Goal: Information Seeking & Learning: Learn about a topic

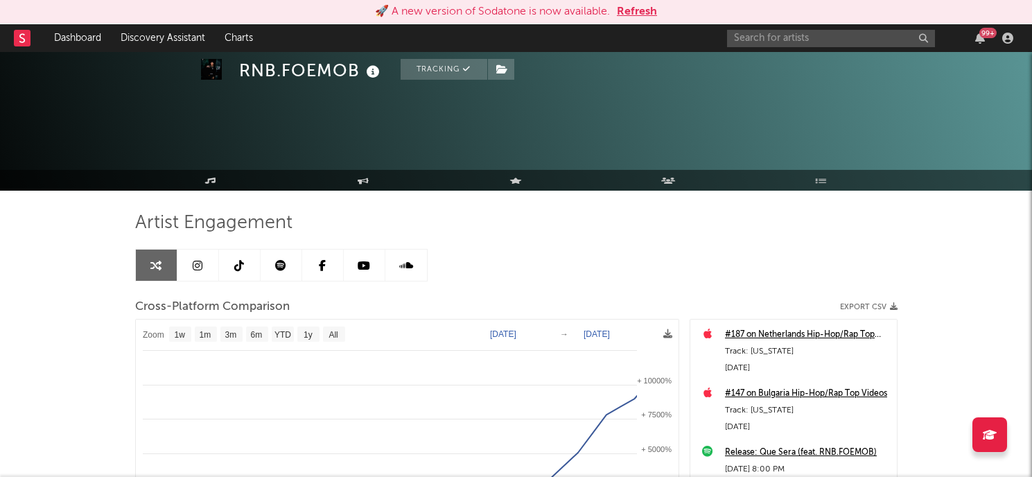
select select "1w"
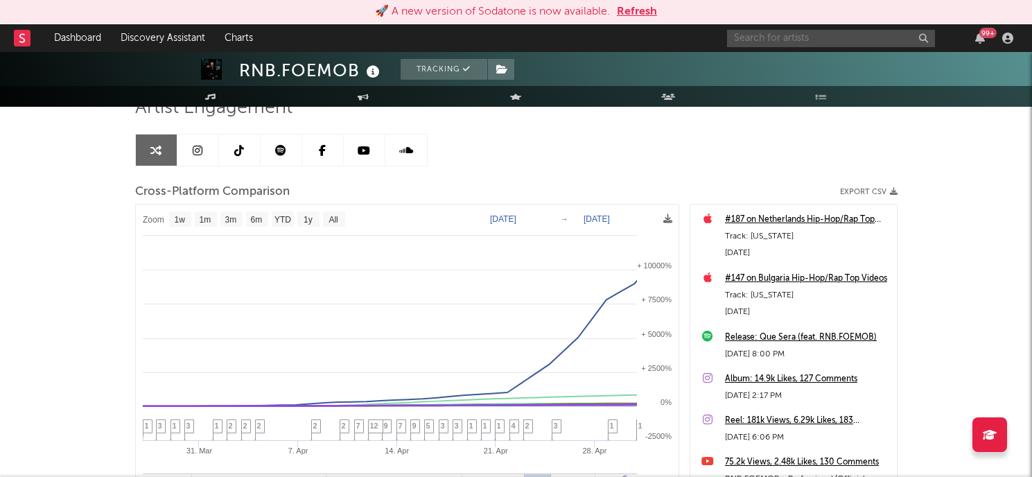
click at [789, 39] on input "text" at bounding box center [831, 38] width 208 height 17
click at [640, 11] on button "Refresh" at bounding box center [637, 11] width 40 height 17
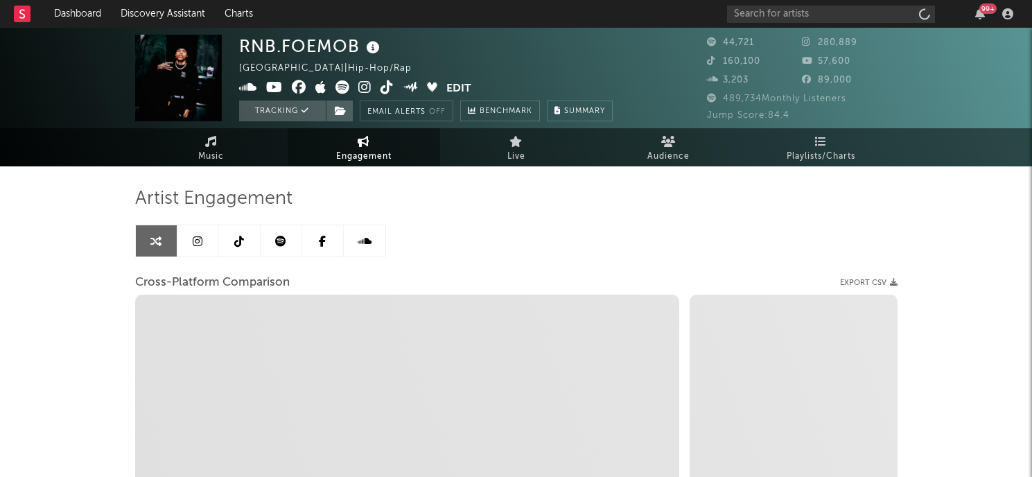
select select "1w"
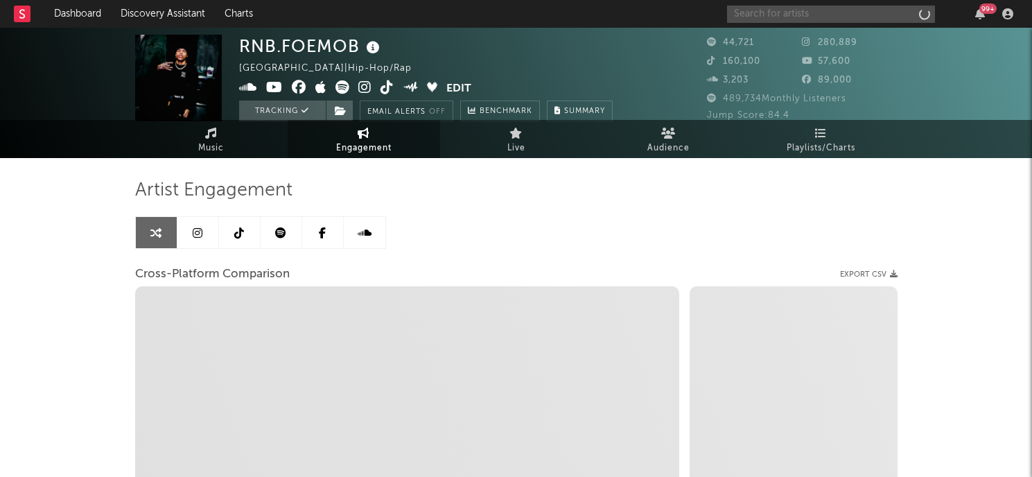
click at [769, 15] on input "text" at bounding box center [831, 14] width 208 height 17
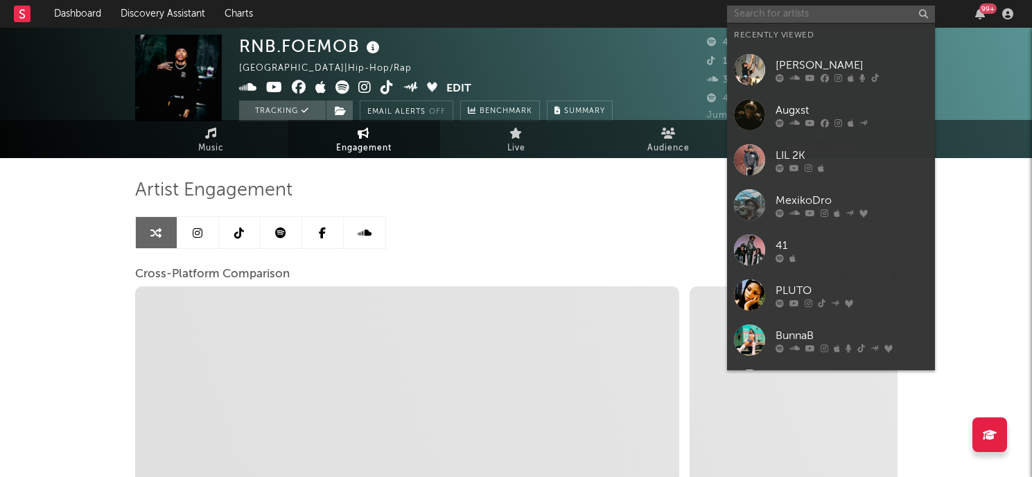
select select "1m"
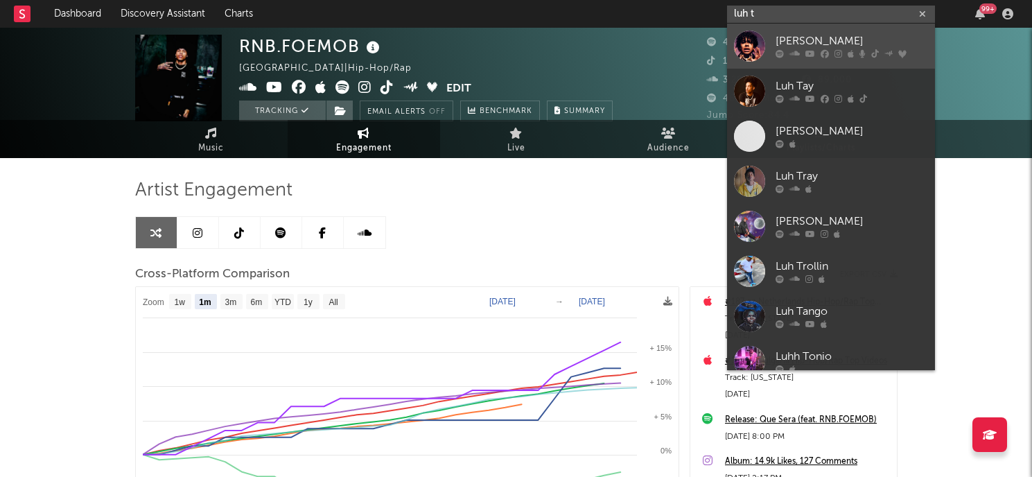
type input "luh t"
click at [829, 38] on div "[PERSON_NAME]" at bounding box center [851, 41] width 152 height 17
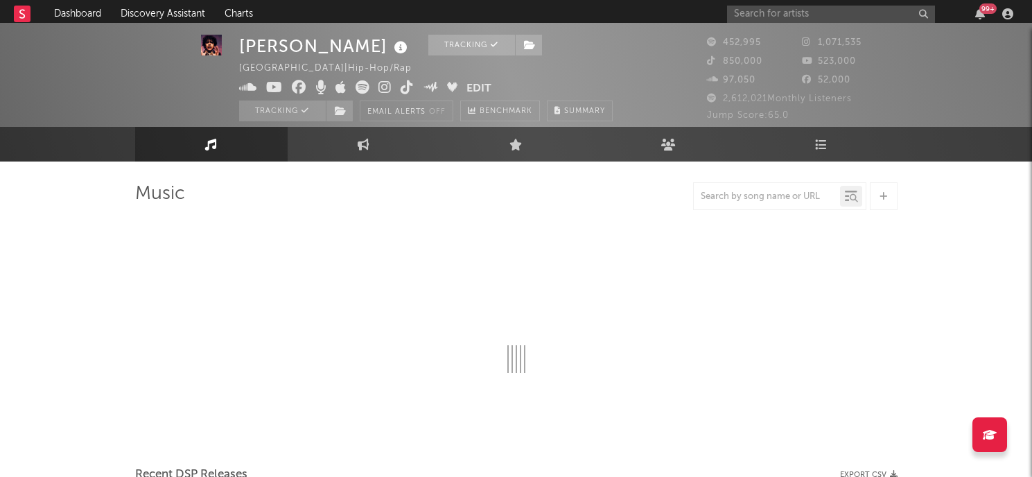
scroll to position [8, 0]
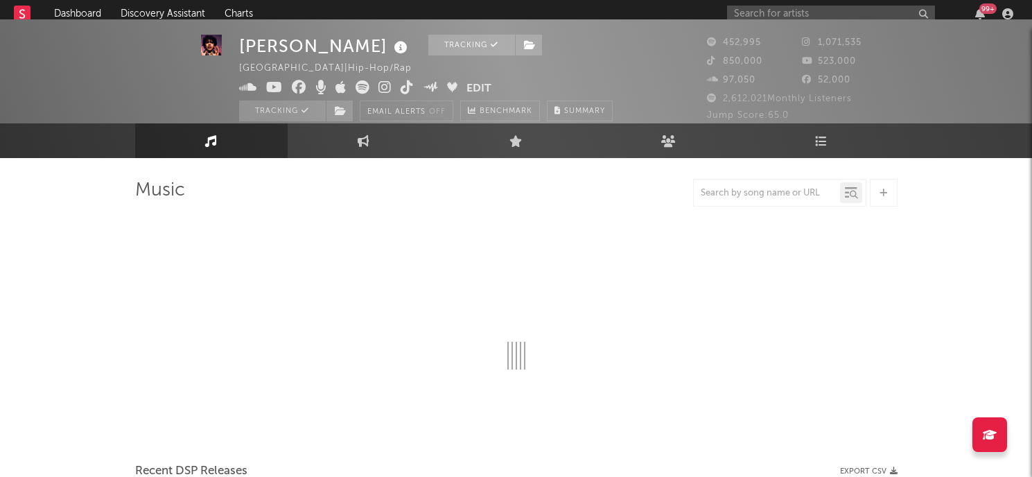
select select "6m"
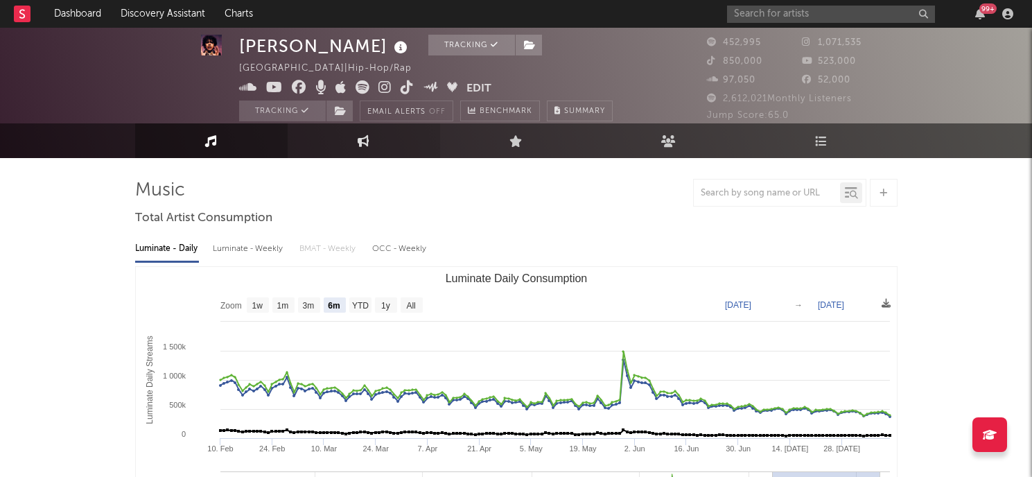
click at [382, 145] on link "Engagement" at bounding box center [364, 140] width 152 height 35
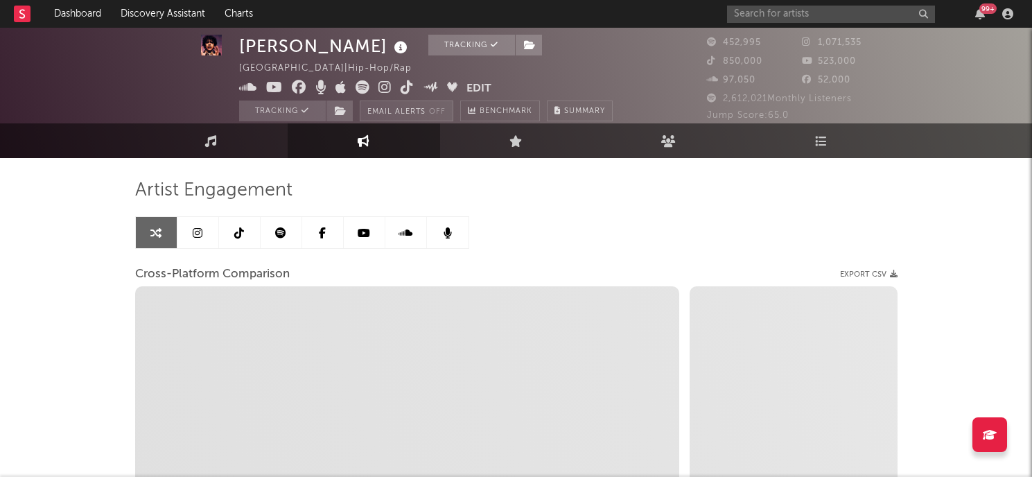
select select "1w"
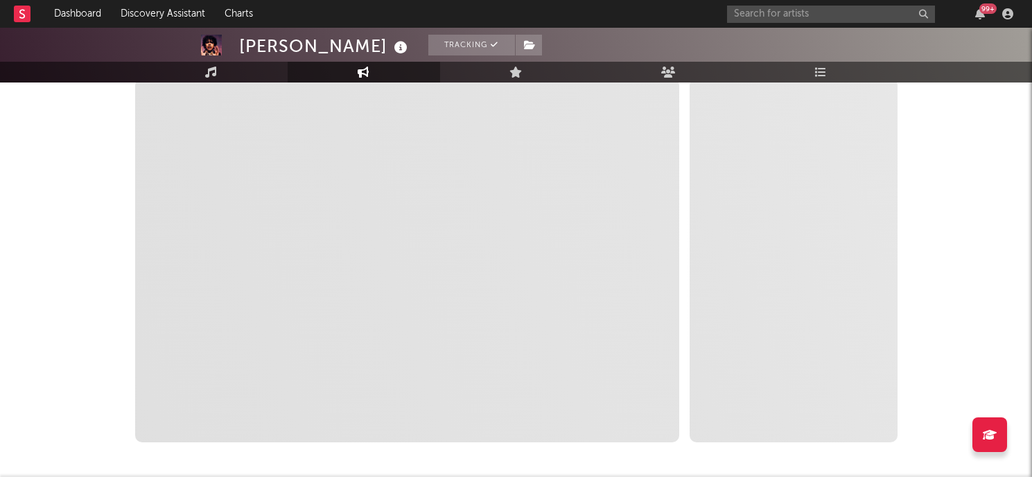
select select "1m"
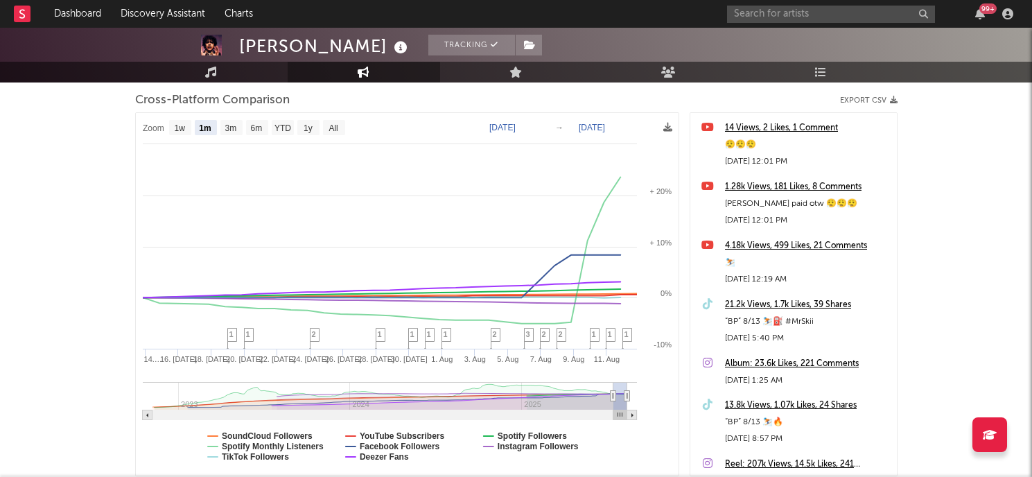
scroll to position [178, 0]
